Goal: Task Accomplishment & Management: Manage account settings

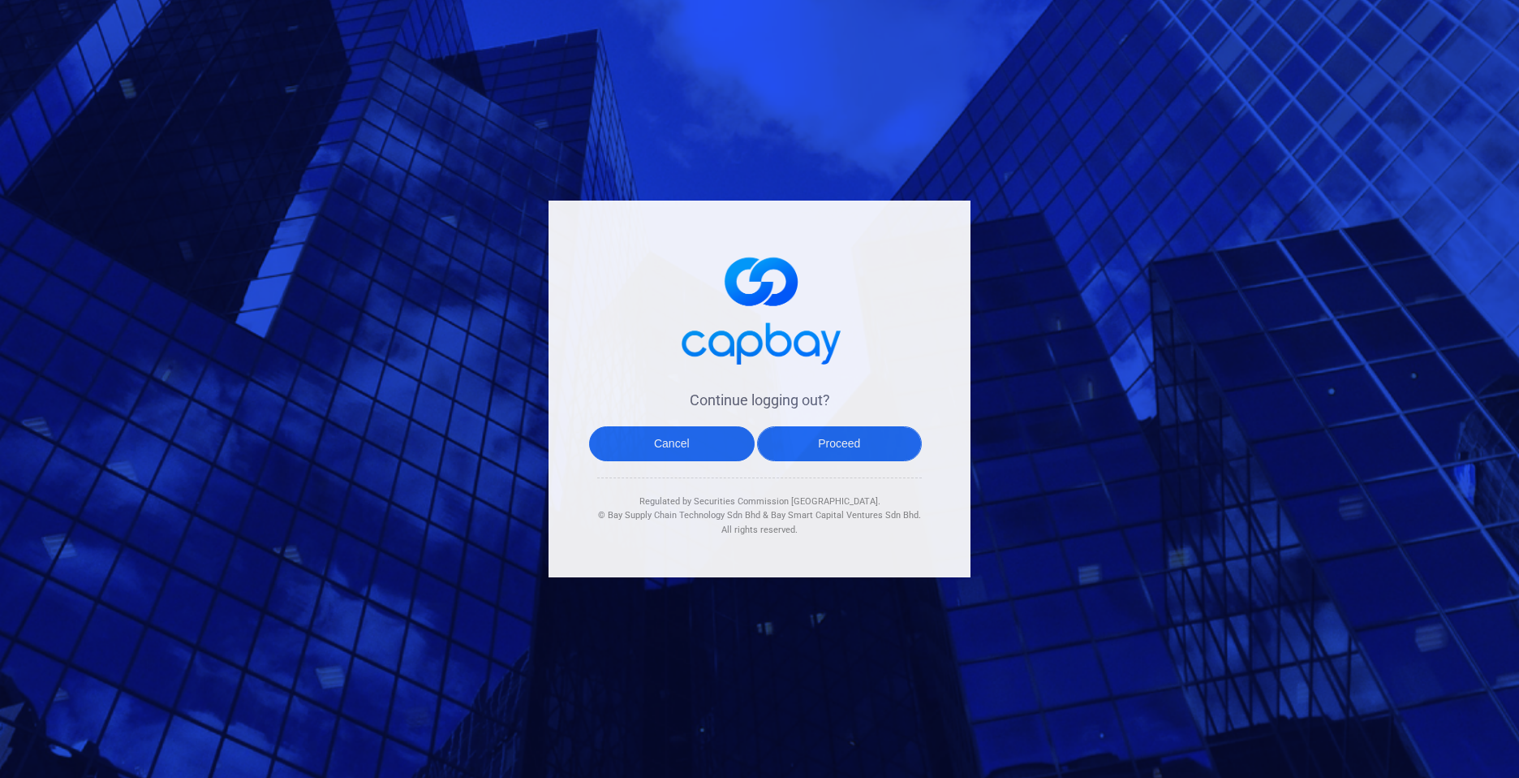
click at [848, 452] on button "Proceed" at bounding box center [840, 443] width 166 height 35
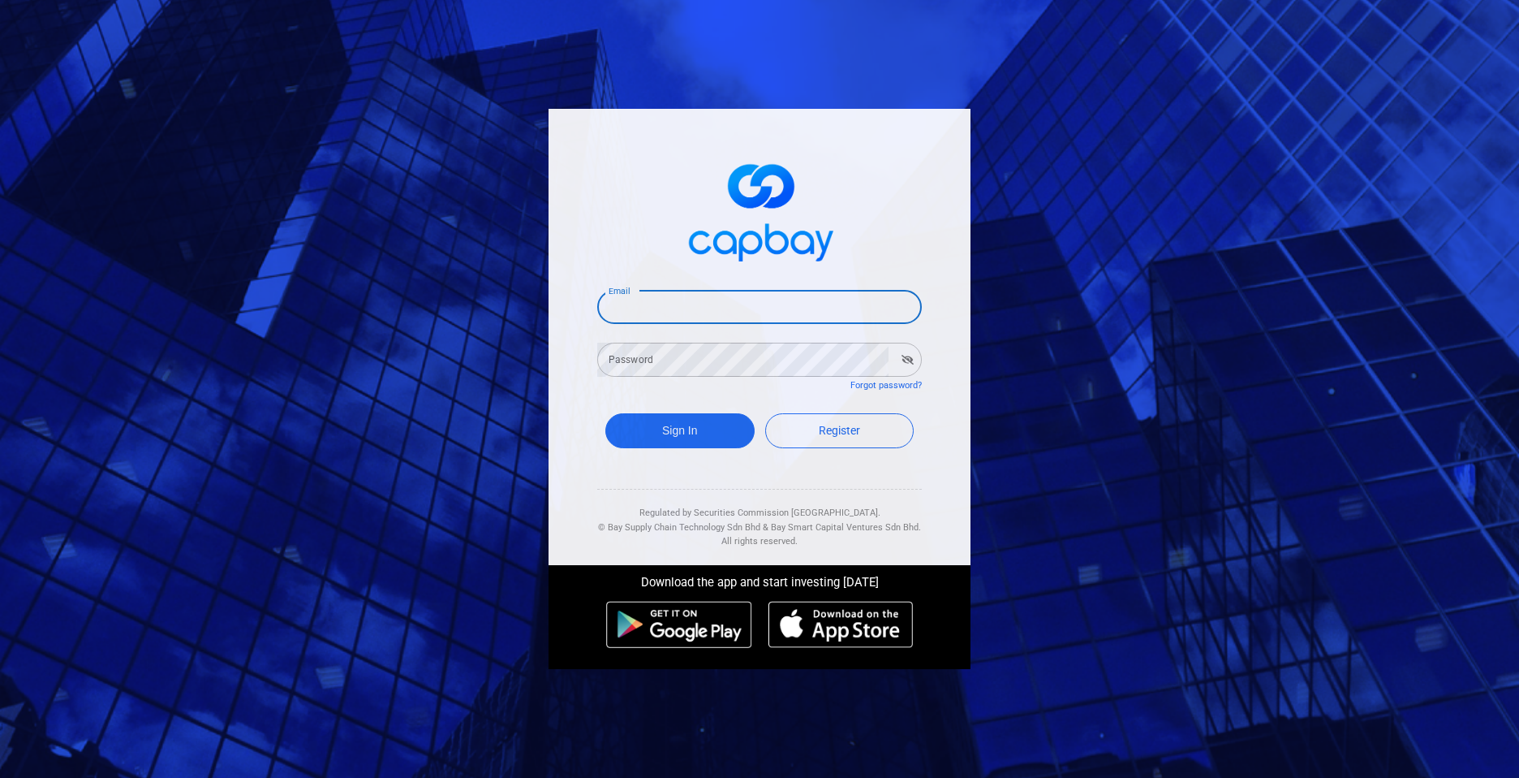
click at [725, 305] on input "Email" at bounding box center [759, 307] width 325 height 34
type input "[EMAIL_ADDRESS][DOMAIN_NAME]"
click at [678, 424] on button "Sign In" at bounding box center [679, 430] width 149 height 35
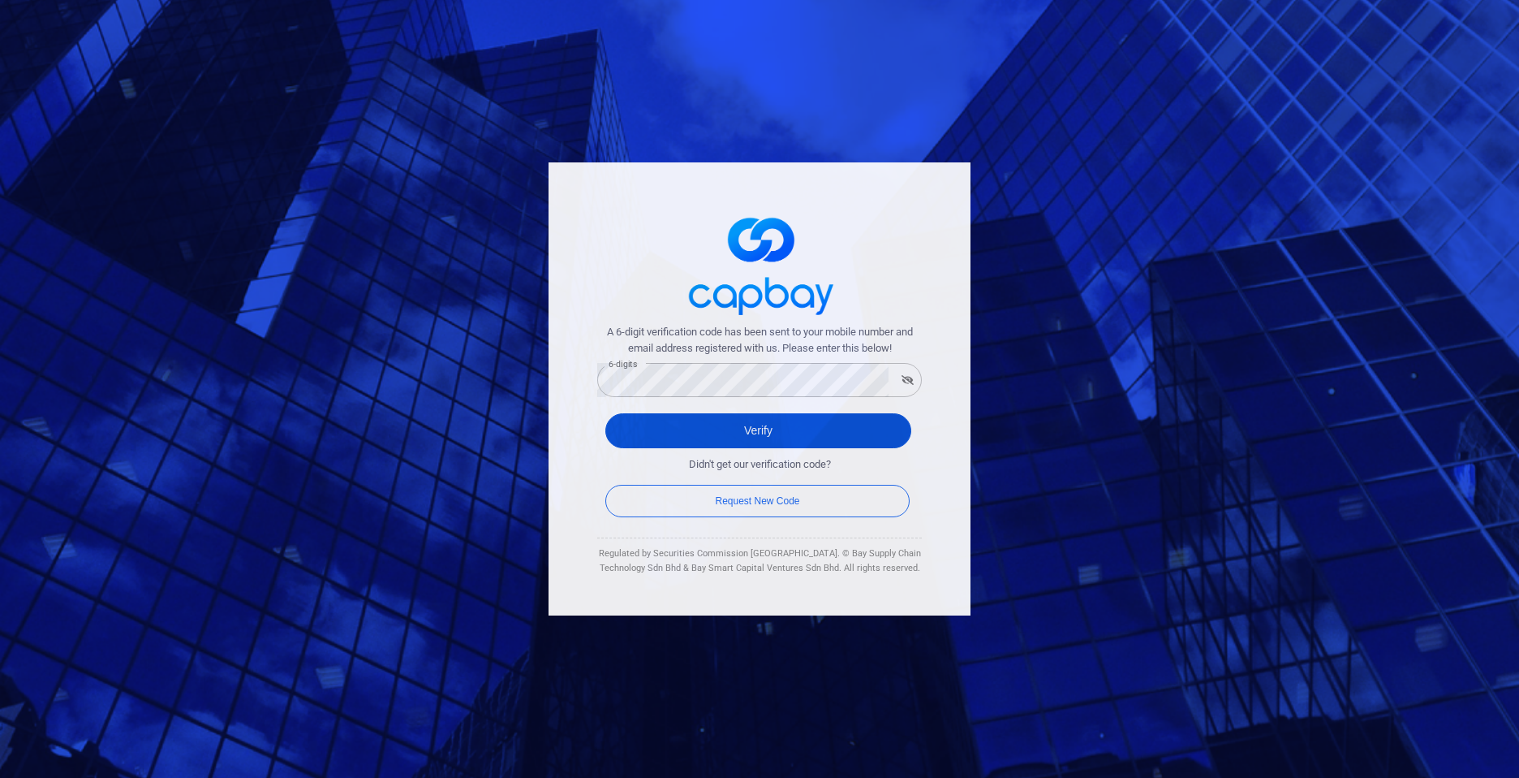
click at [754, 424] on button "Verify" at bounding box center [758, 430] width 306 height 35
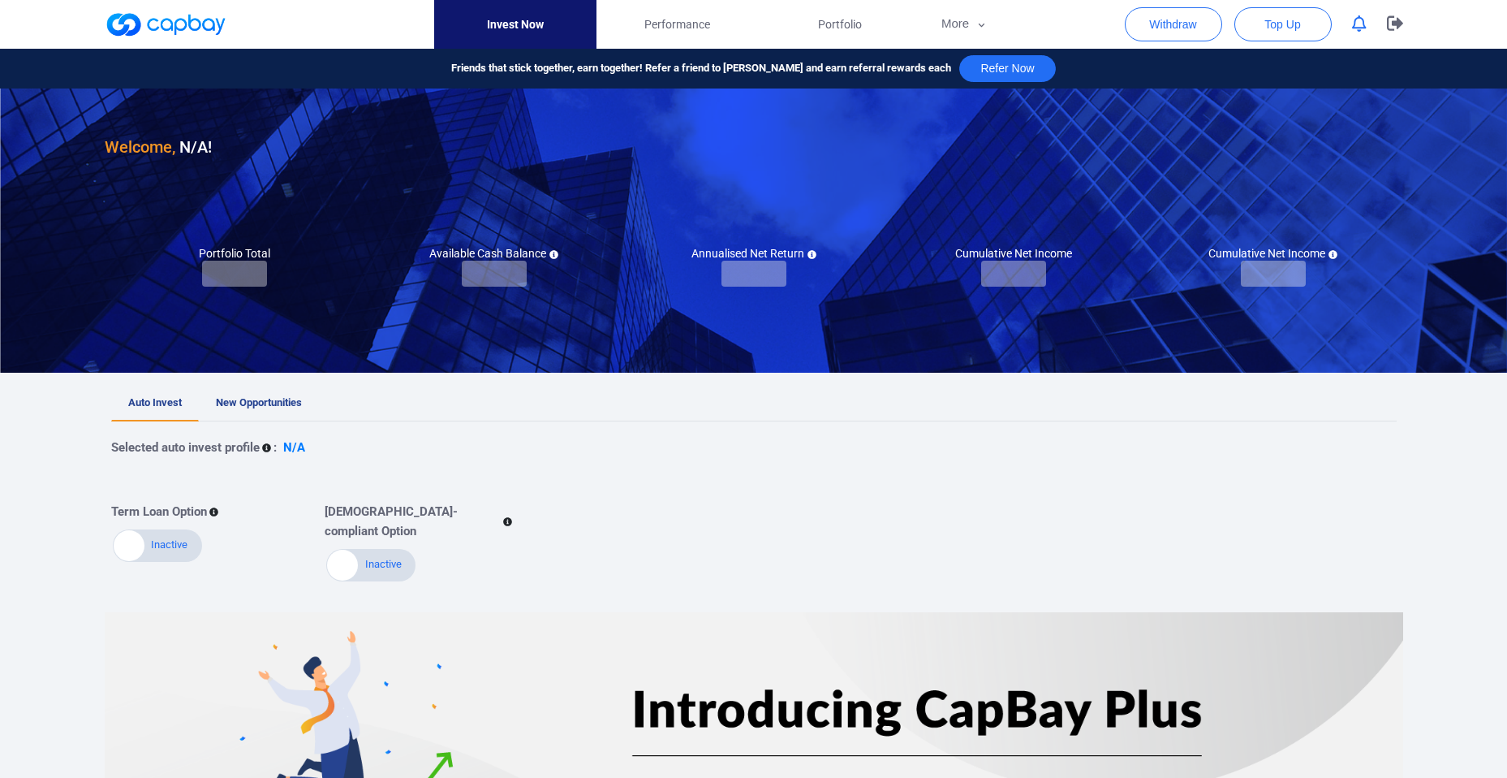
checkbox input "true"
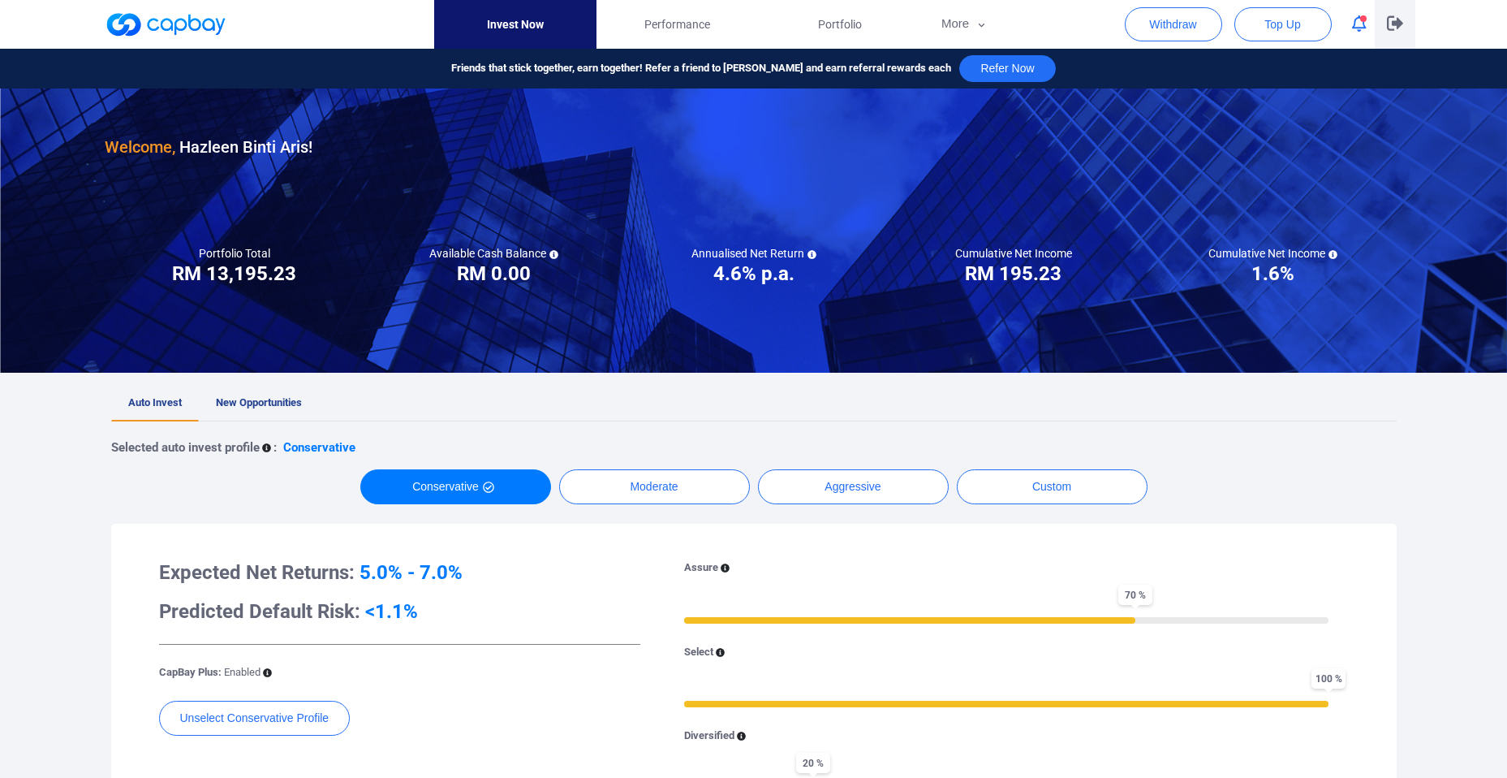
click at [1389, 18] on icon "button" at bounding box center [1395, 23] width 16 height 15
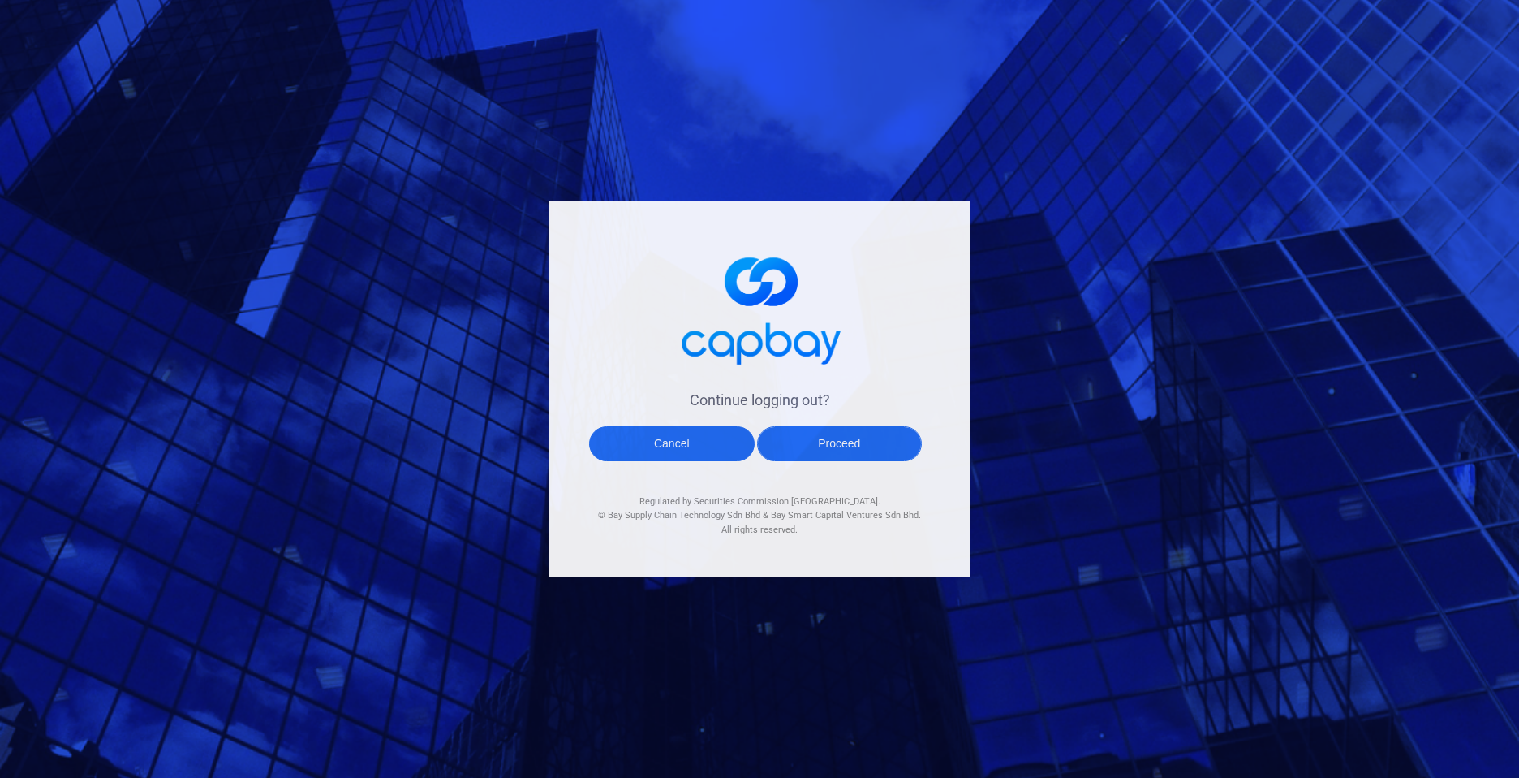
click at [808, 452] on button "Proceed" at bounding box center [840, 443] width 166 height 35
